Goal: Communication & Community: Answer question/provide support

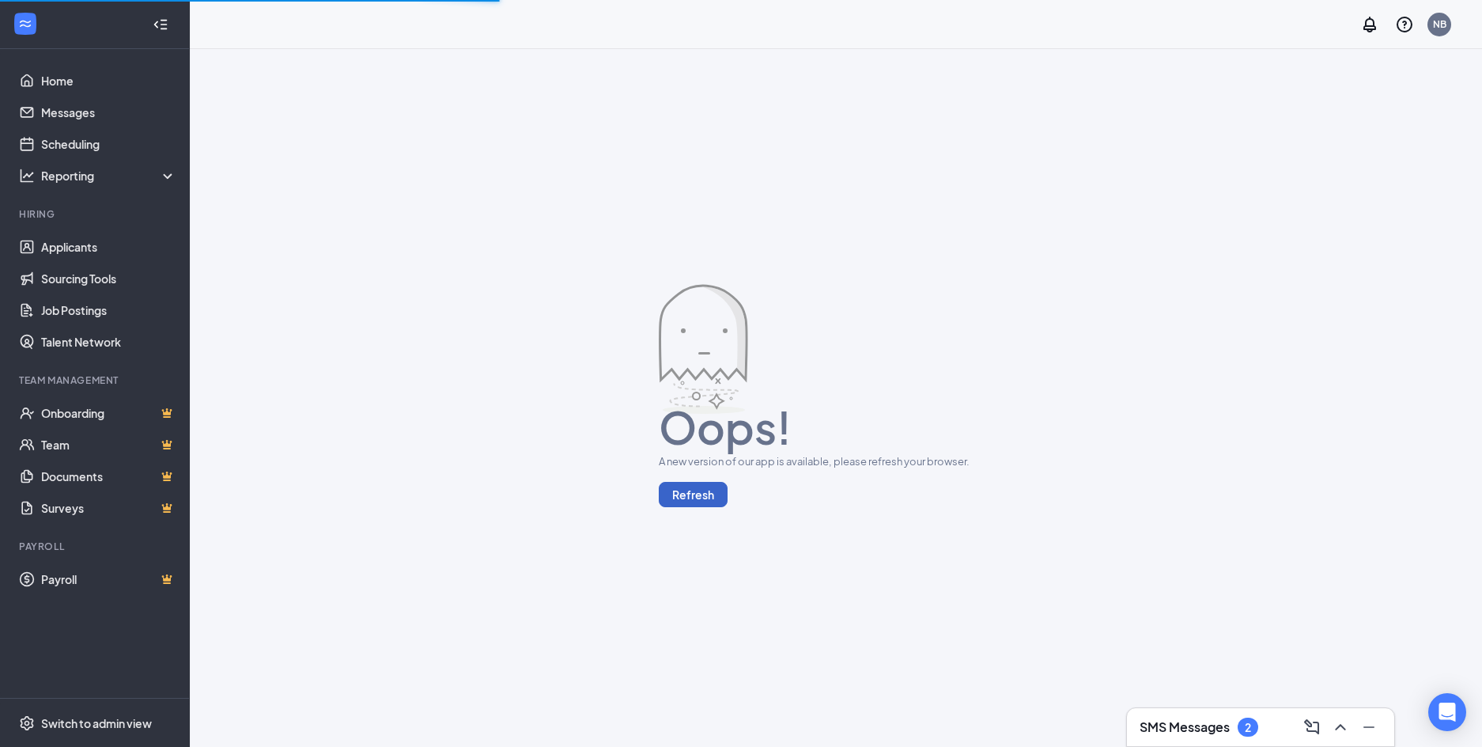
click at [702, 494] on button "Refresh" at bounding box center [693, 494] width 69 height 25
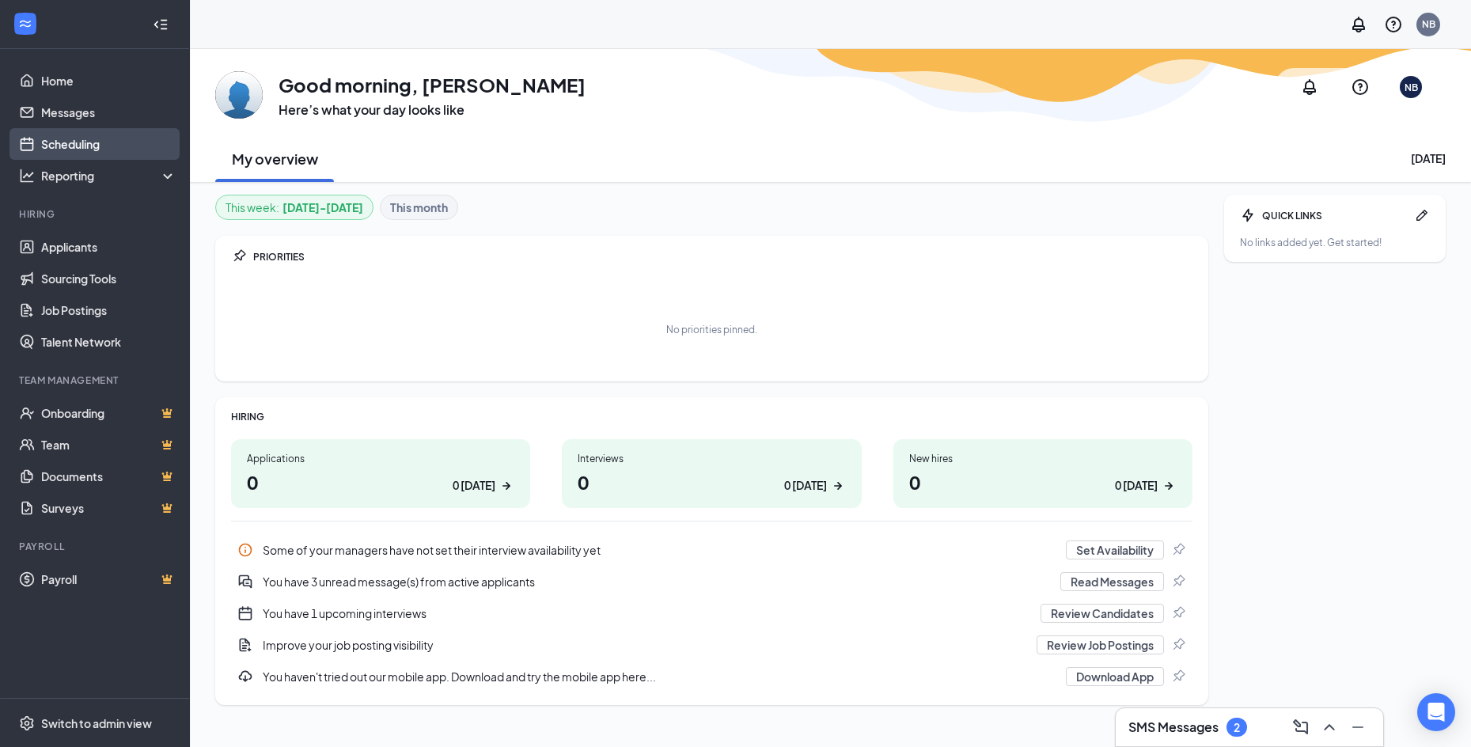
click at [60, 143] on link "Scheduling" at bounding box center [108, 144] width 135 height 32
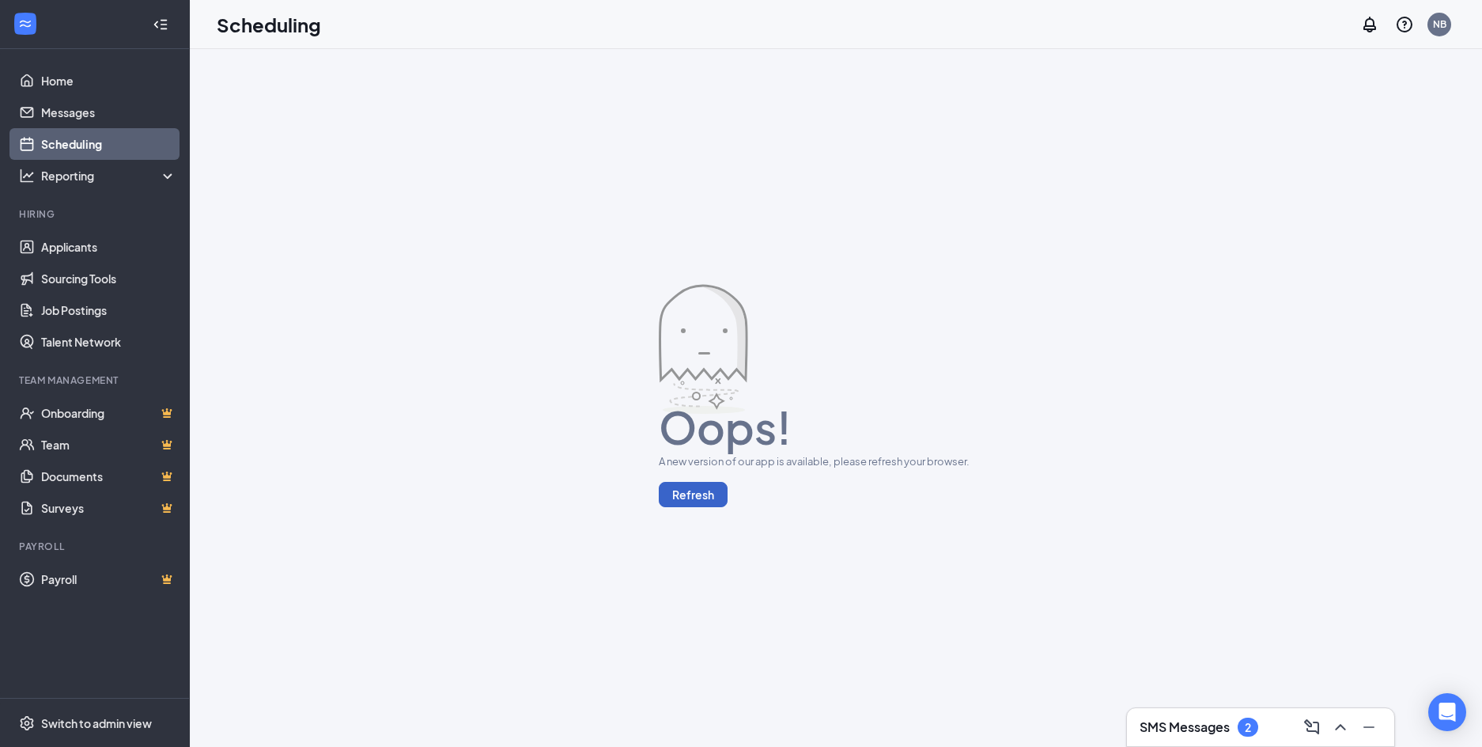
click at [694, 490] on button "Refresh" at bounding box center [693, 494] width 69 height 25
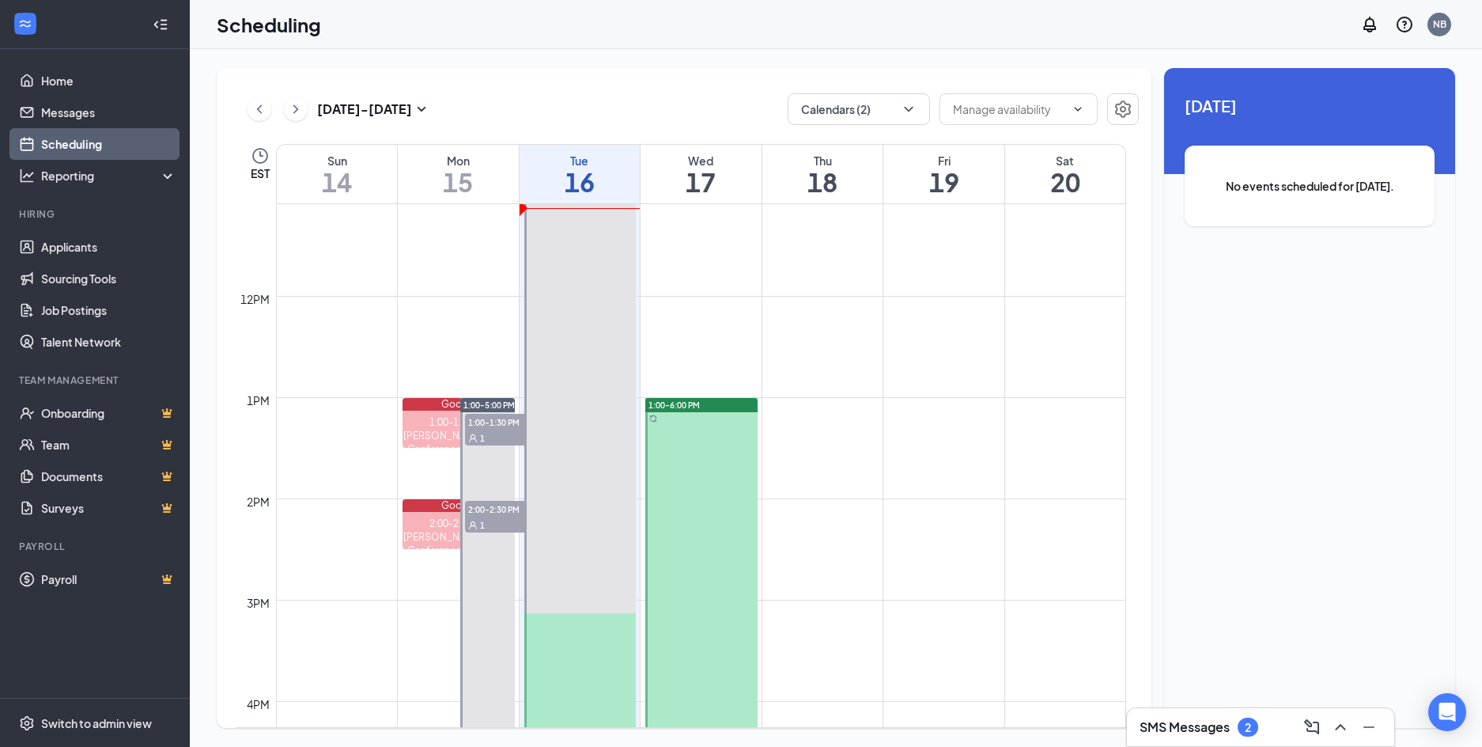
scroll to position [1173, 0]
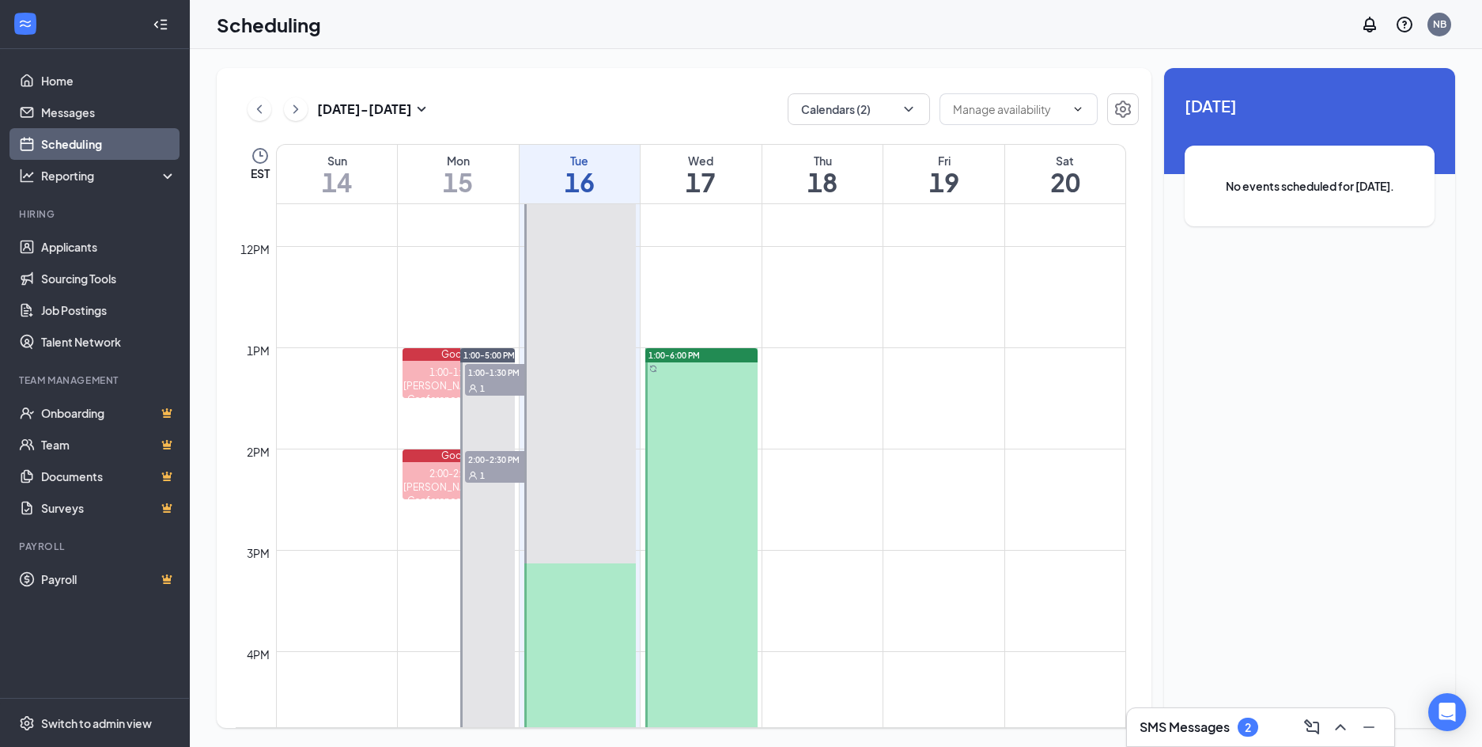
click at [495, 379] on span "1:00-1:30 PM" at bounding box center [504, 372] width 79 height 16
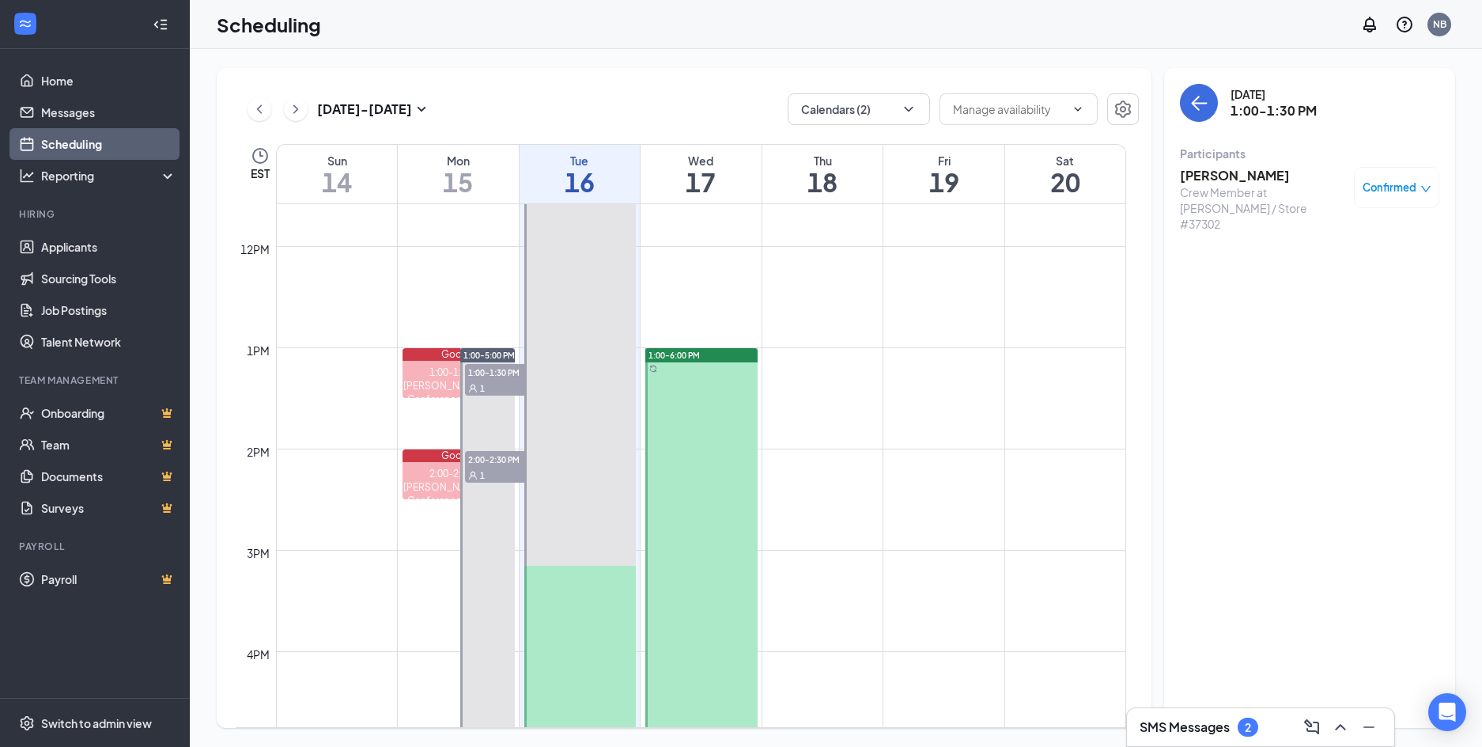
click at [1219, 176] on h3 "Liam Kilby" at bounding box center [1263, 175] width 166 height 17
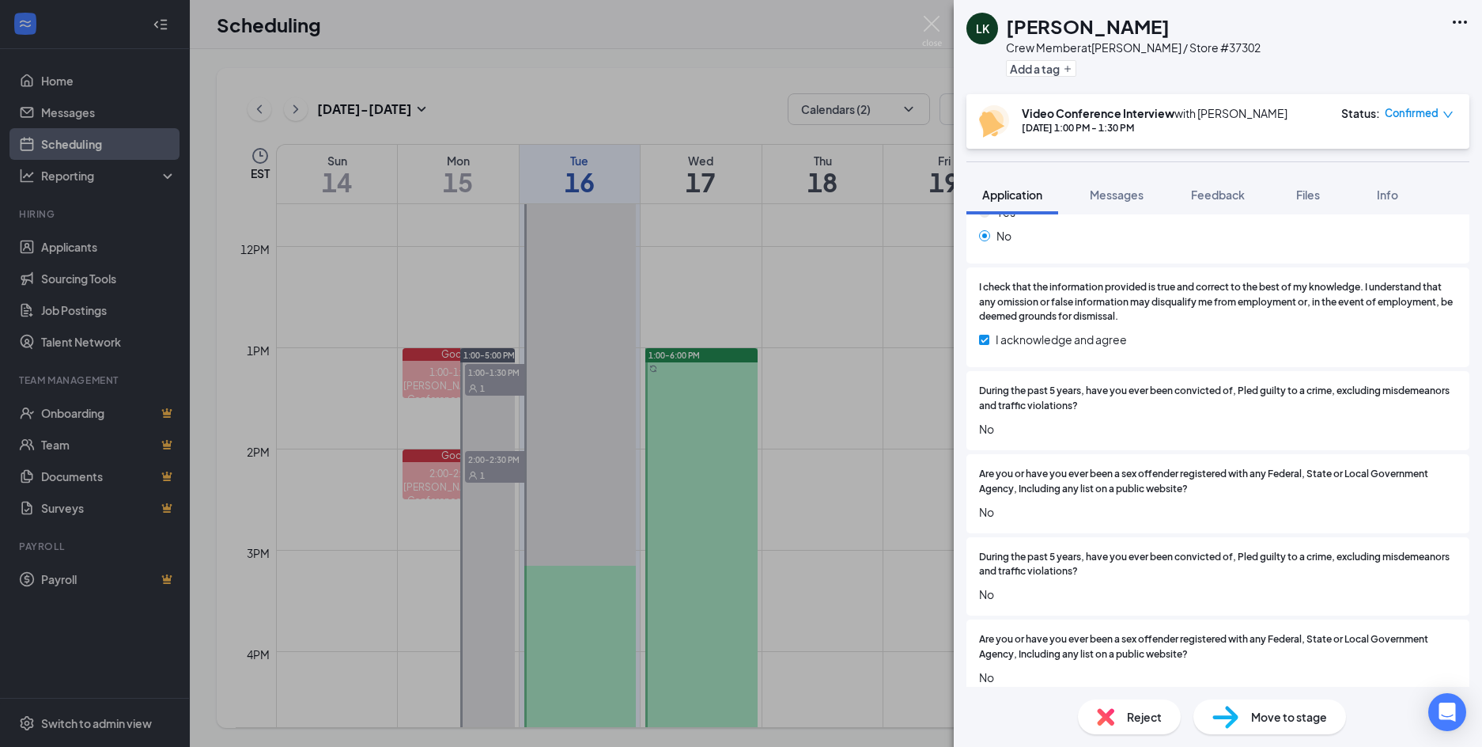
scroll to position [2565, 0]
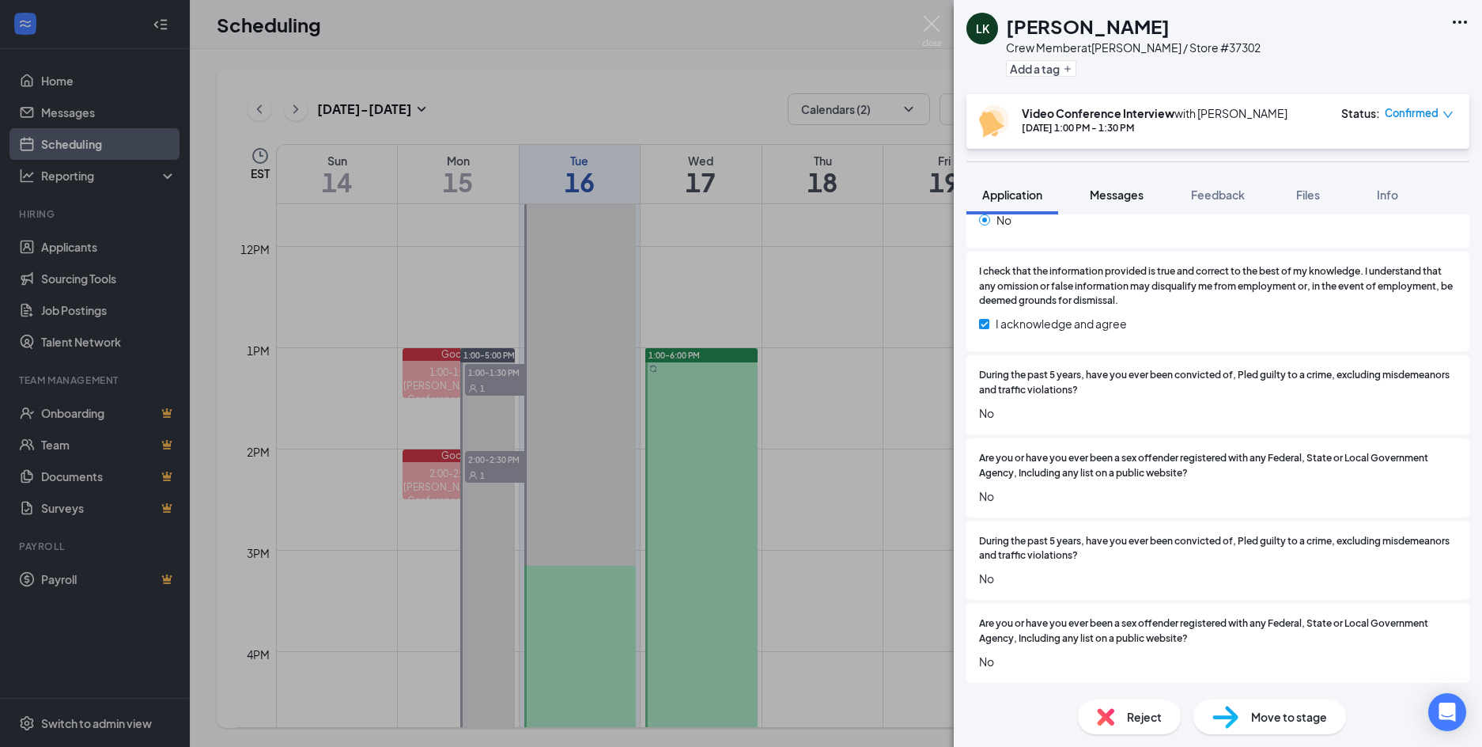
click at [1122, 200] on span "Messages" at bounding box center [1117, 194] width 54 height 14
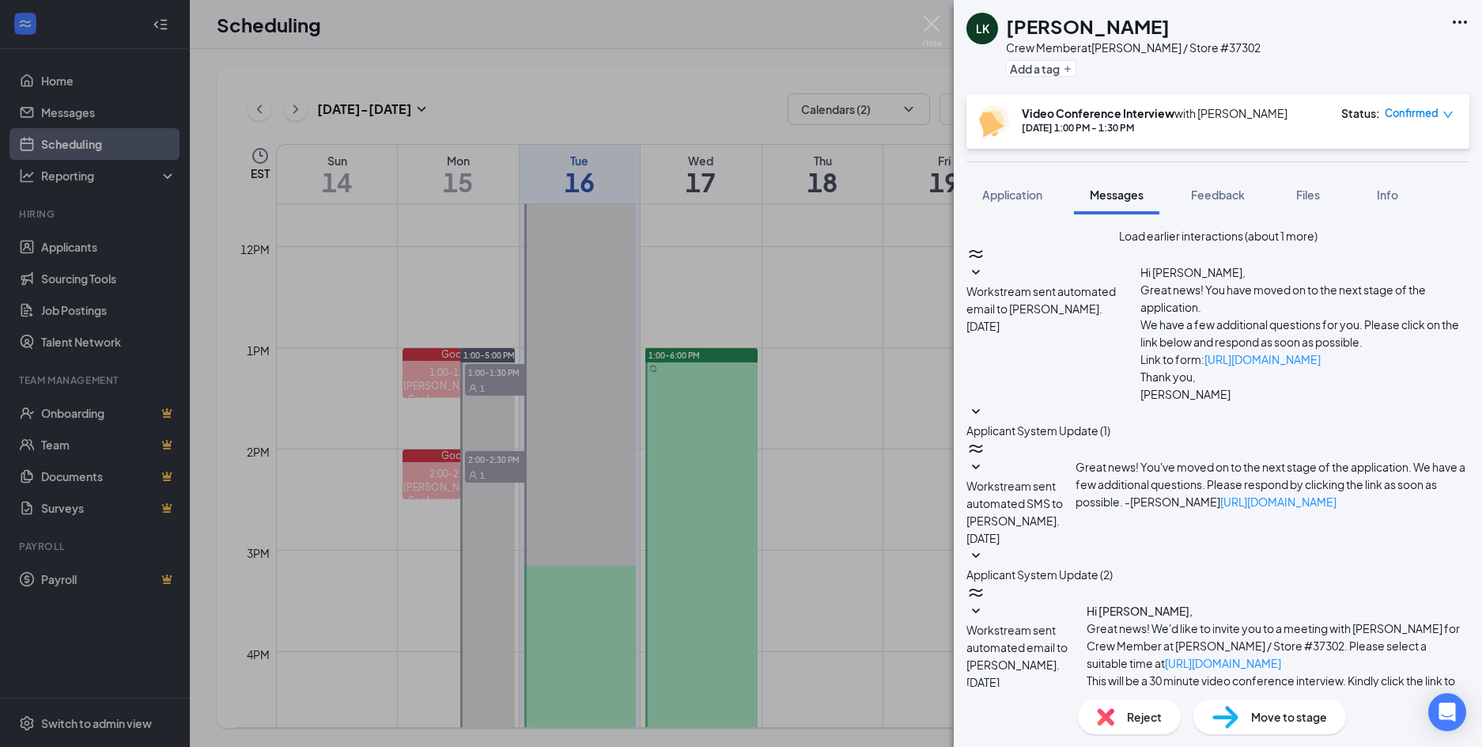
scroll to position [337, 0]
paste textarea "Hello Maleigha. Please contact me, Nelle Bradley, Hiring Manager regarding how …"
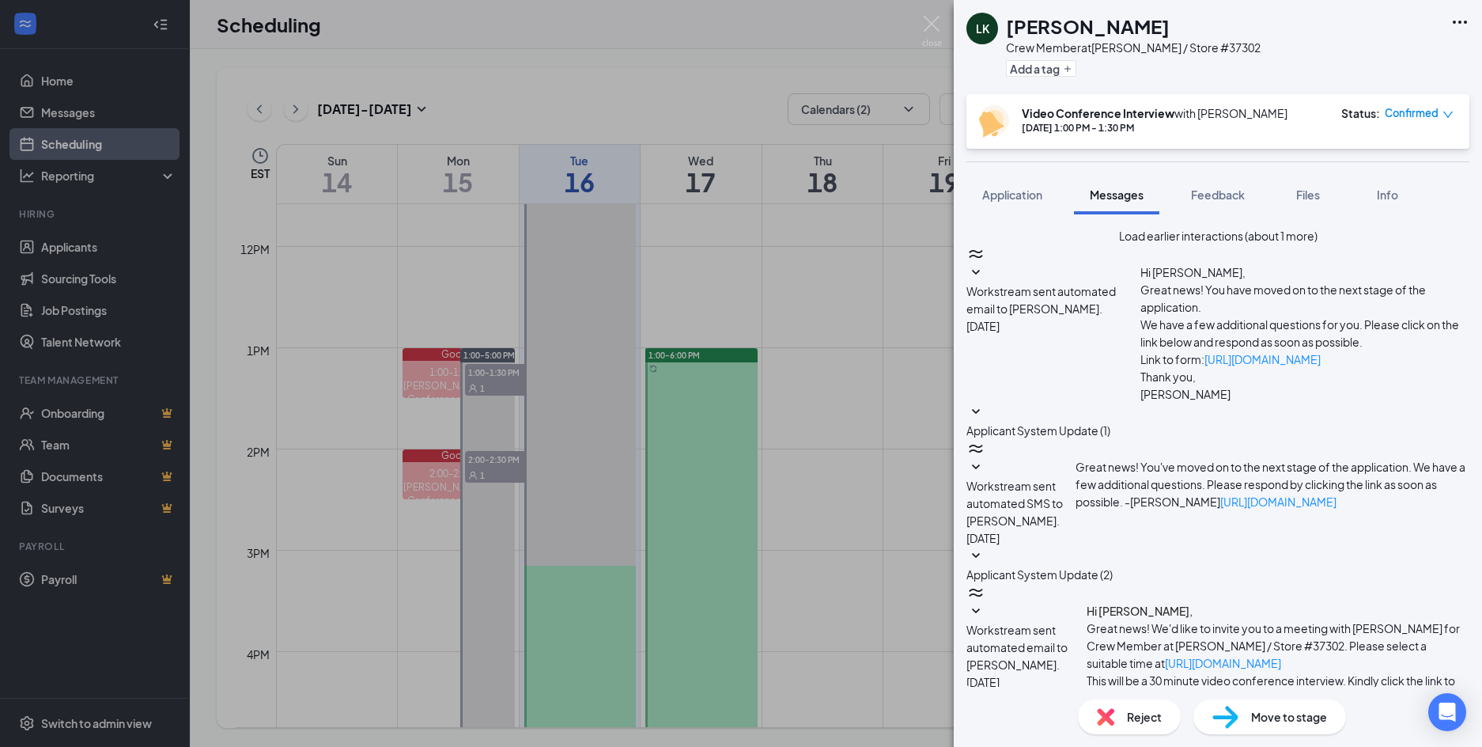
type textarea "Hello Liam. Please contact me, Nelle Bradley, Hiring Manager regarding how you …"
click at [498, 458] on div "LK Liam Kilby Crew Member at McDonald's / Store #37302 Add a tag Video Conferen…" at bounding box center [741, 373] width 1482 height 747
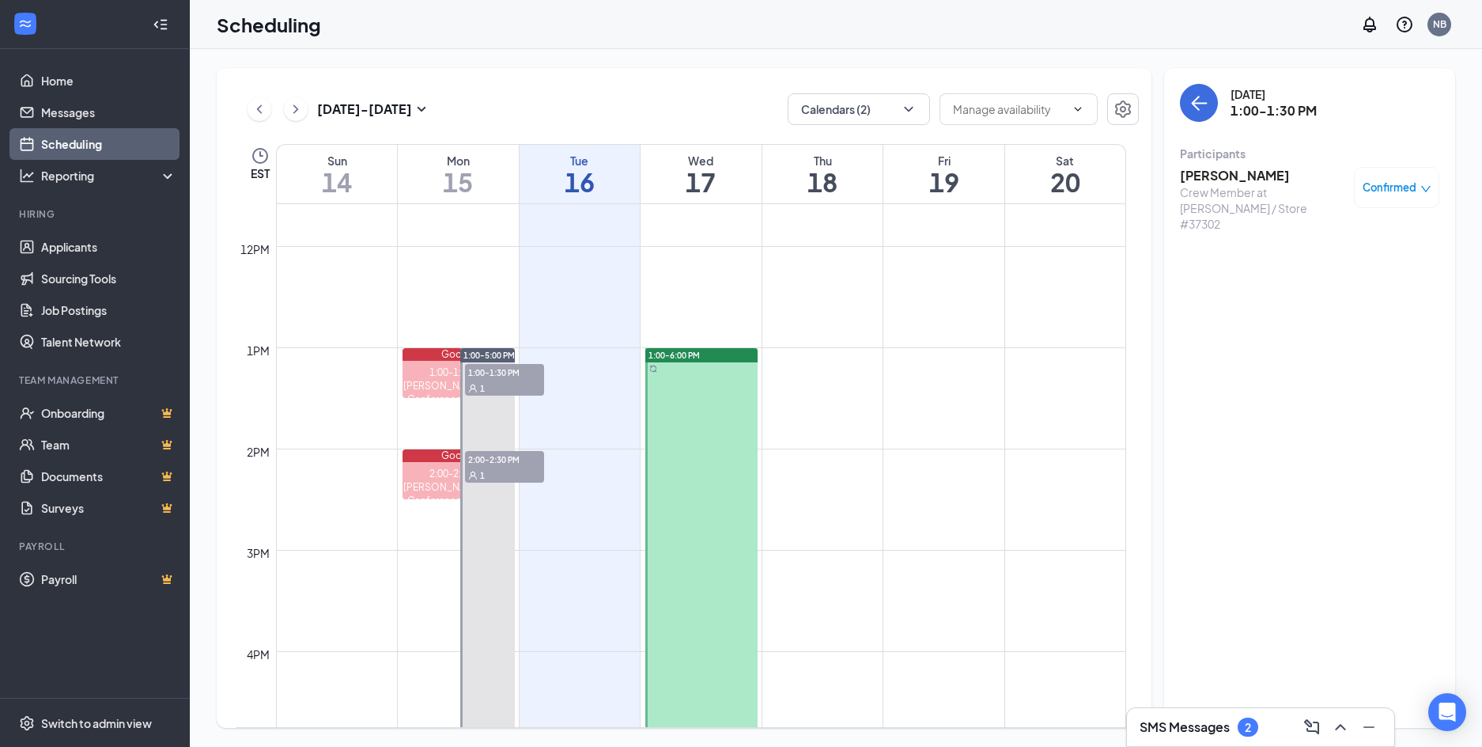
click at [498, 458] on span "2:00-2:30 PM" at bounding box center [504, 459] width 79 height 16
click at [1211, 172] on h3 "Daniel Gonzales" at bounding box center [1263, 175] width 166 height 17
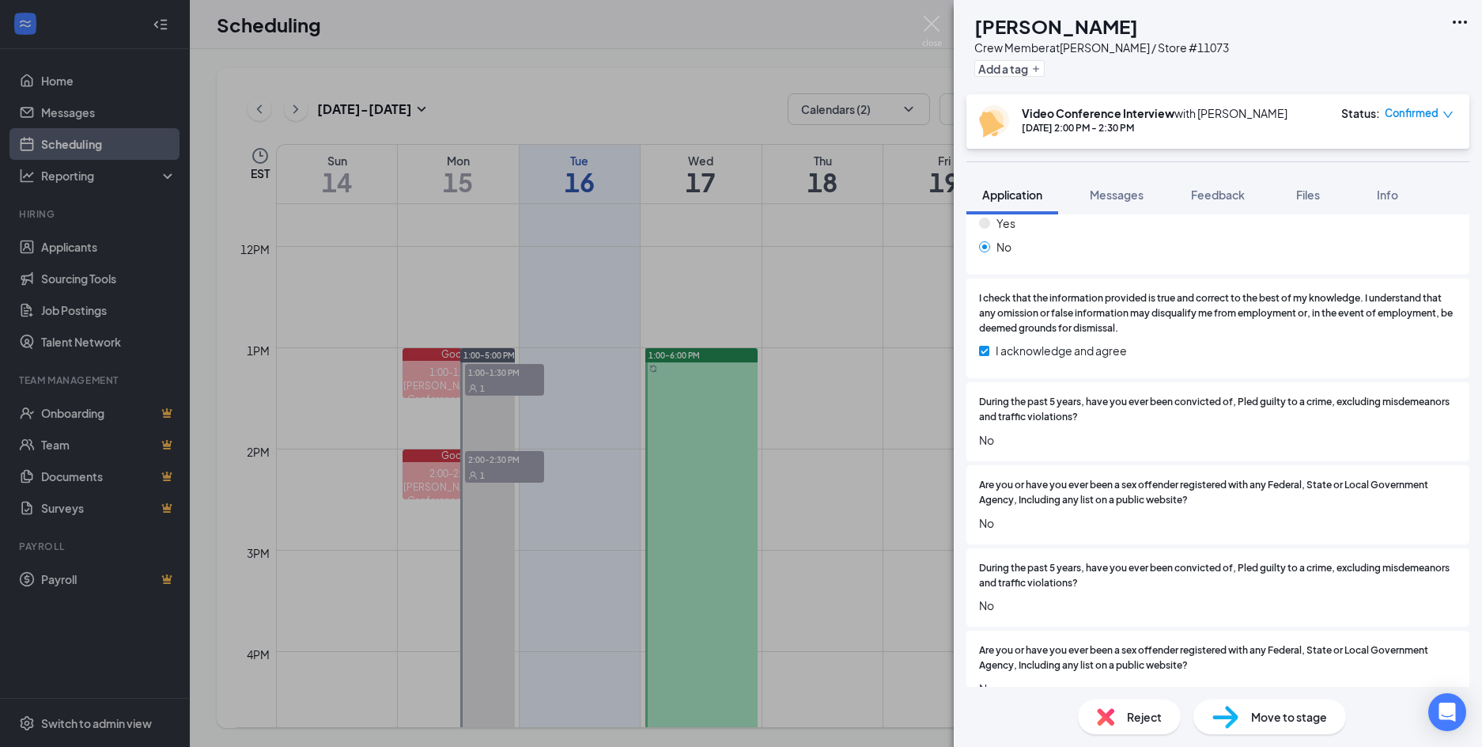
scroll to position [2434, 0]
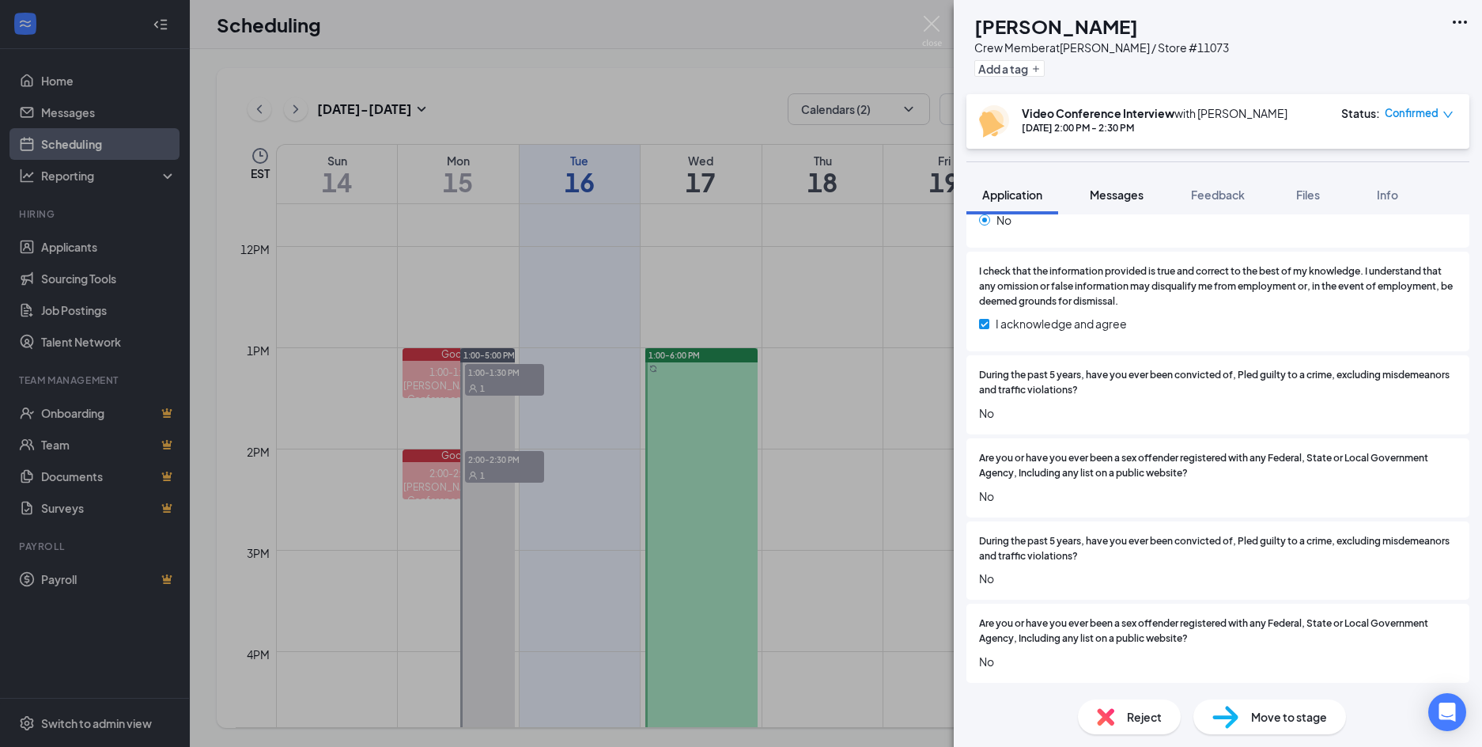
click at [1128, 194] on span "Messages" at bounding box center [1117, 194] width 54 height 14
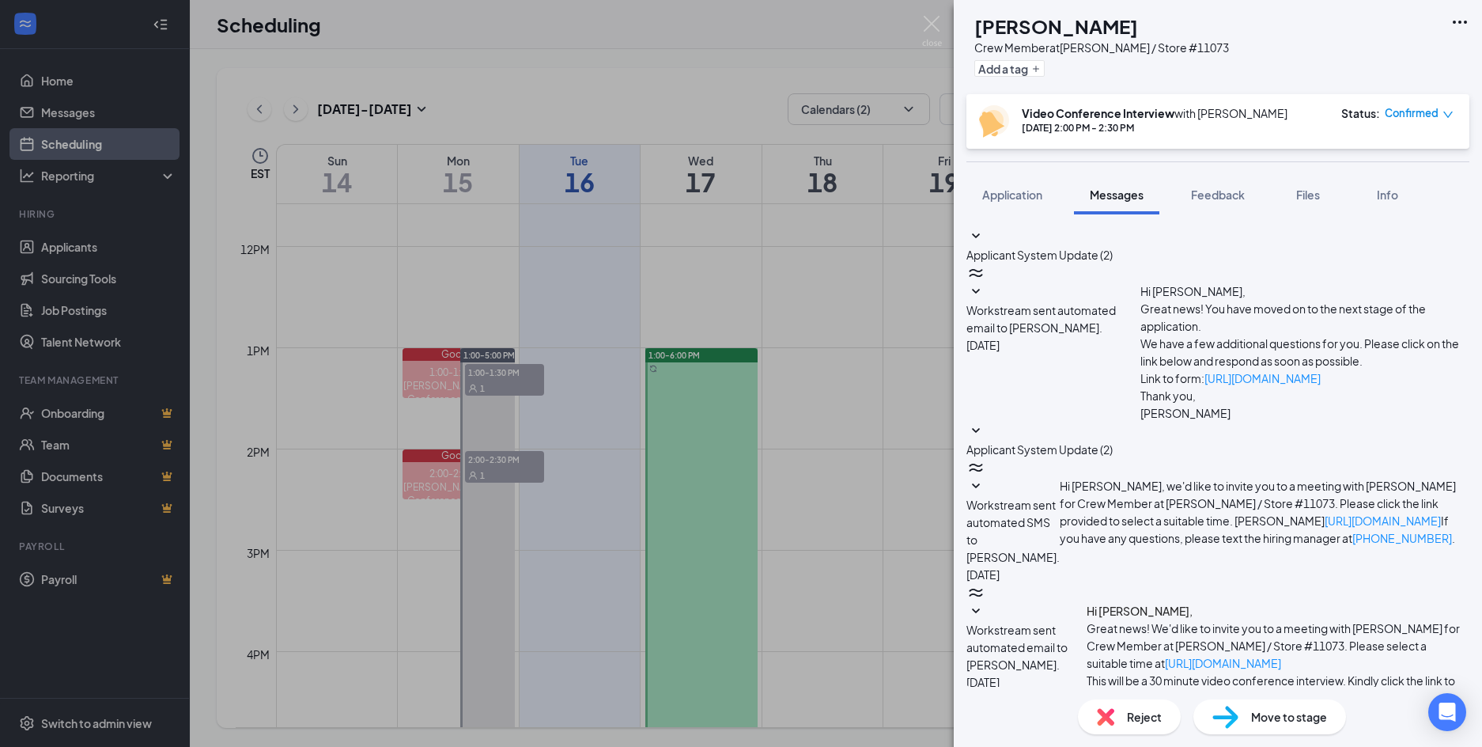
scroll to position [212, 0]
paste textarea "Hello Maleigha. Please contact me, Nelle Bradley, Hiring Manager regarding how …"
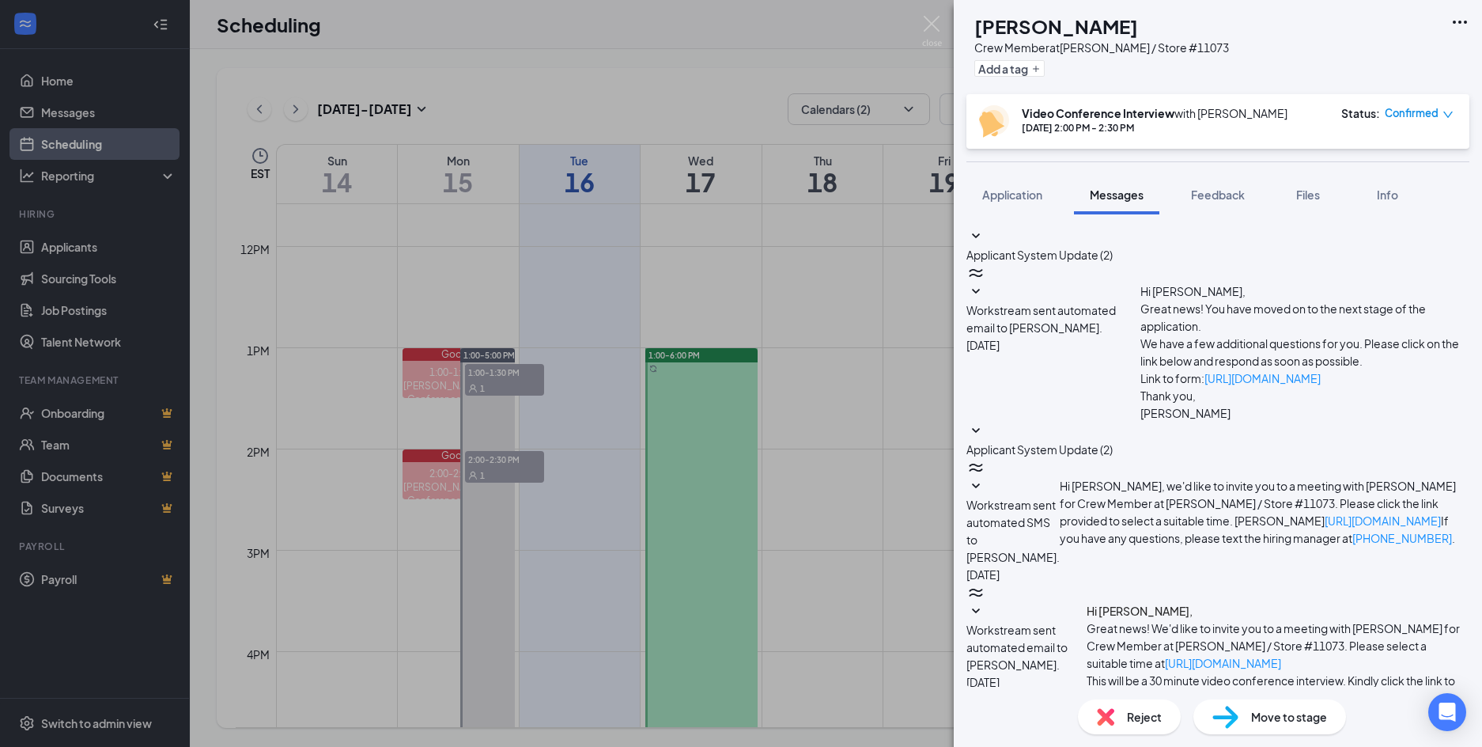
type textarea "Hello Daniel. Please contact me, Nelle Bradley, Hiring Manager regarding how yo…"
click at [931, 28] on img at bounding box center [932, 31] width 20 height 31
